Goal: Task Accomplishment & Management: Manage account settings

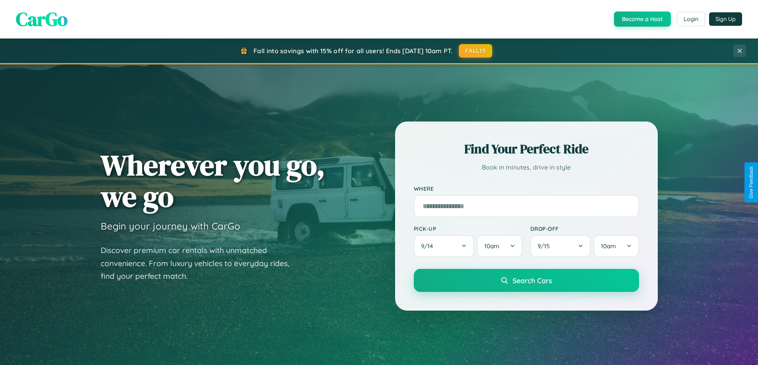
scroll to position [1530, 0]
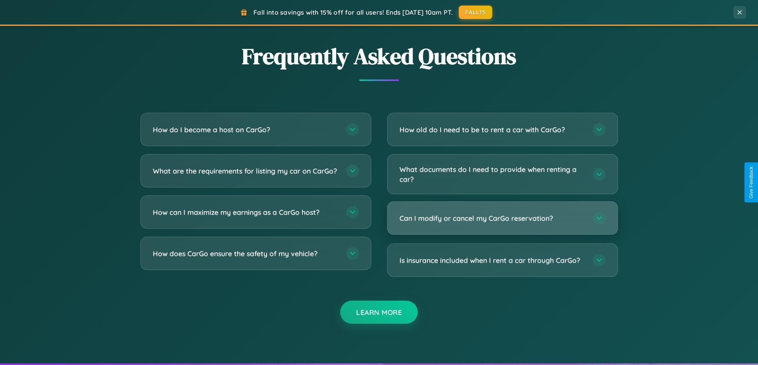
click at [502, 219] on h3 "Can I modify or cancel my CarGo reservation?" at bounding box center [491, 219] width 185 height 10
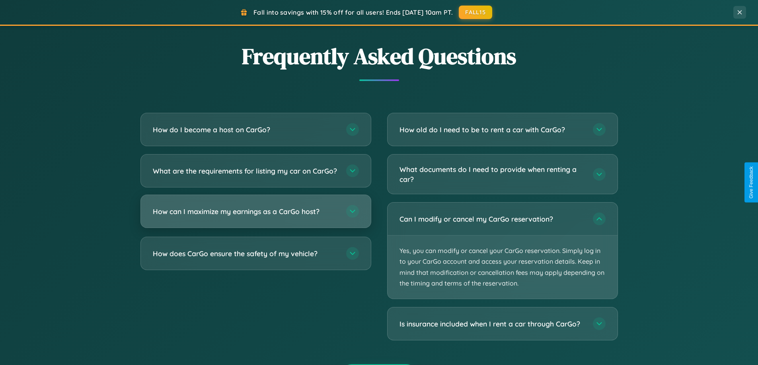
click at [255, 217] on h3 "How can I maximize my earnings as a CarGo host?" at bounding box center [245, 212] width 185 height 10
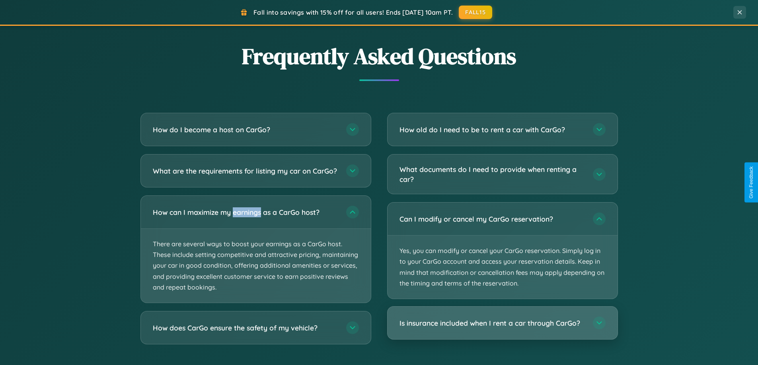
click at [502, 324] on h3 "Is insurance included when I rent a car through CarGo?" at bounding box center [491, 324] width 185 height 10
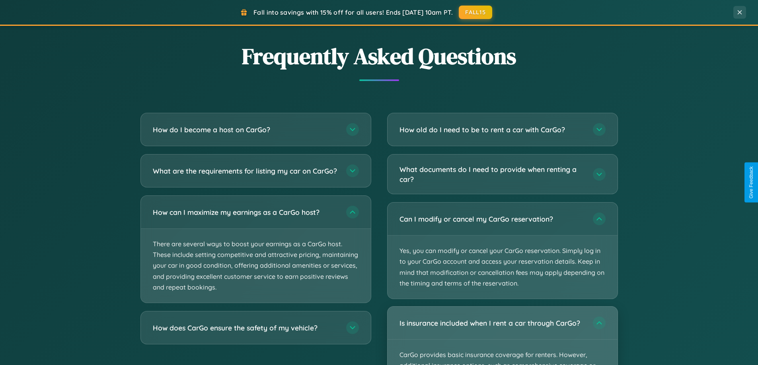
click at [502, 336] on div "Is insurance included when I rent a car through CarGo?" at bounding box center [502, 323] width 230 height 33
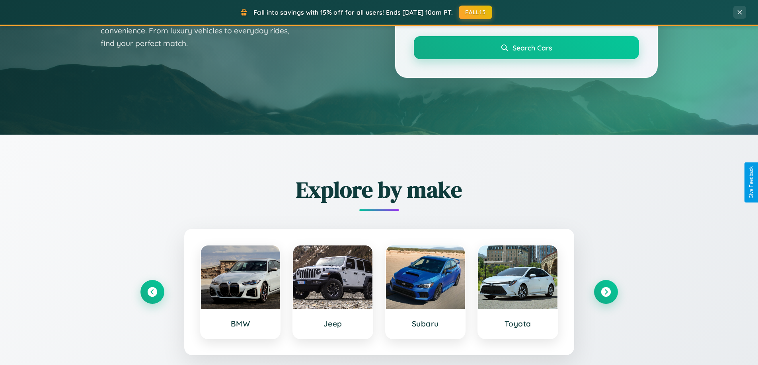
scroll to position [0, 0]
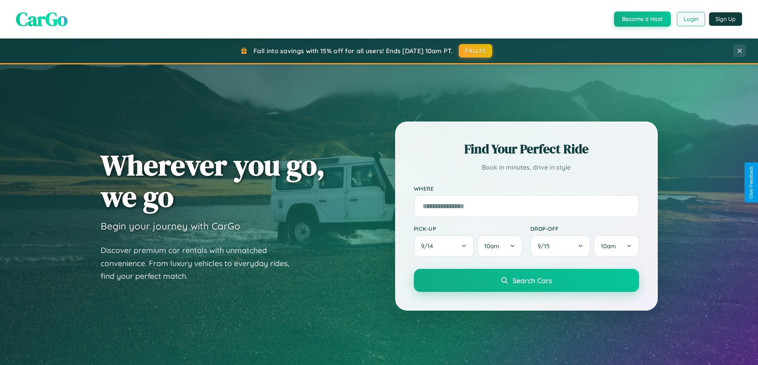
click at [690, 19] on button "Login" at bounding box center [690, 19] width 28 height 14
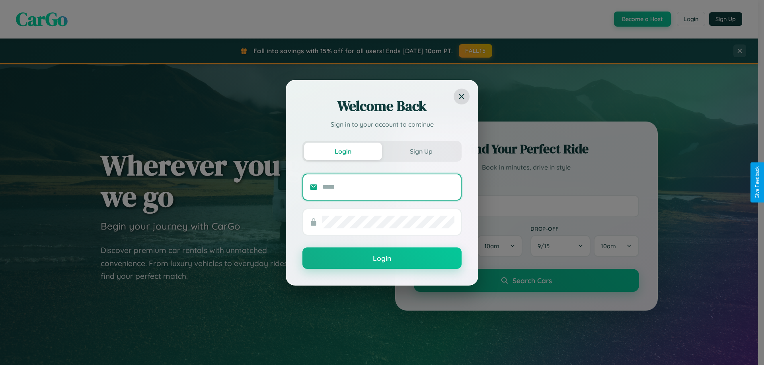
click at [388, 187] on input "text" at bounding box center [388, 187] width 132 height 13
type input "**********"
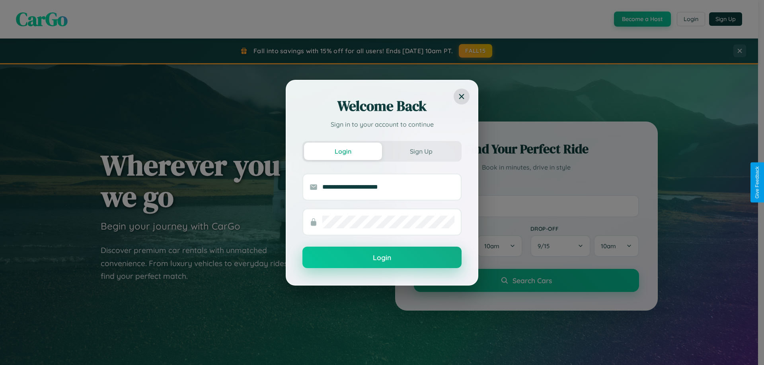
click at [382, 258] on button "Login" at bounding box center [381, 257] width 159 height 21
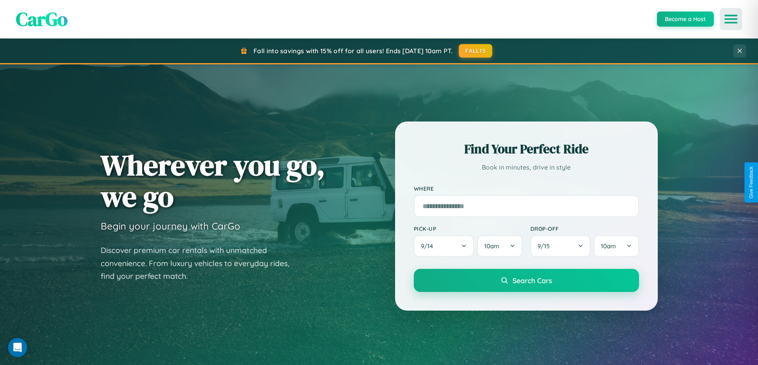
click at [731, 19] on icon "Open menu" at bounding box center [731, 19] width 12 height 7
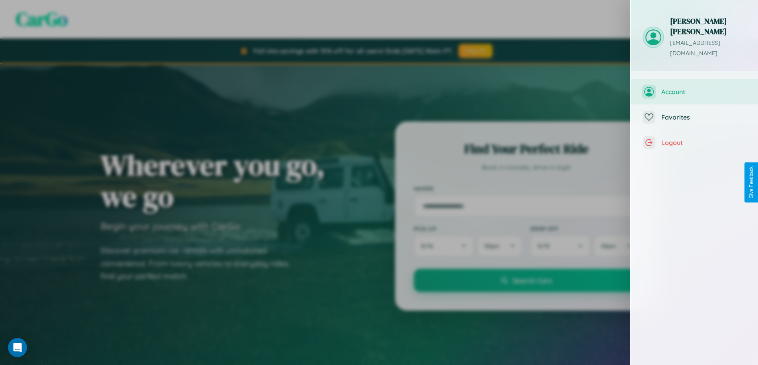
click at [694, 88] on span "Account" at bounding box center [703, 92] width 85 height 8
